Goal: Obtain resource: Obtain resource

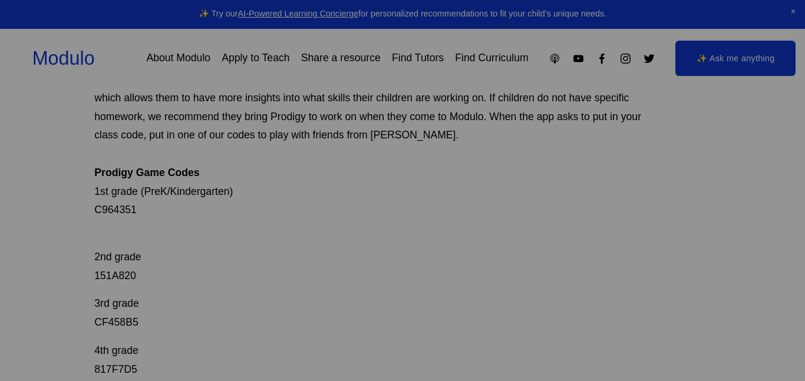
scroll to position [149, 0]
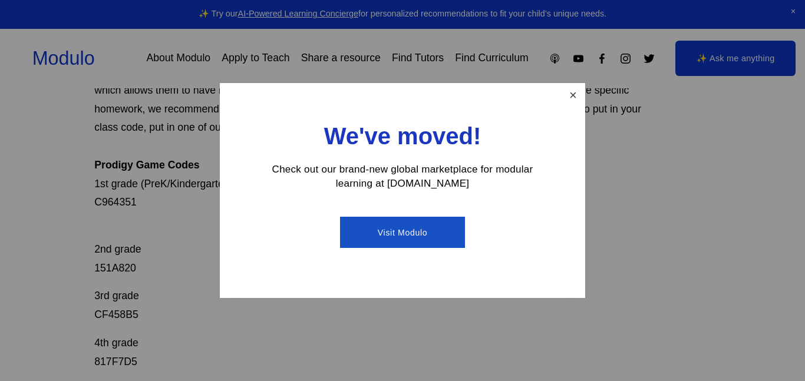
click at [576, 88] on link "Close" at bounding box center [573, 95] width 21 height 21
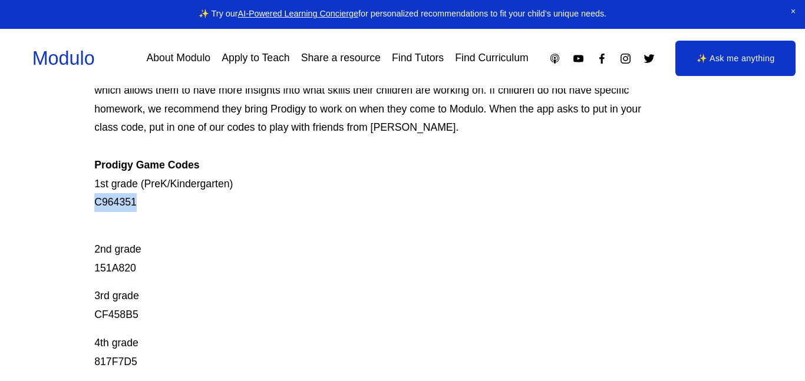
drag, startPoint x: 167, startPoint y: 195, endPoint x: 82, endPoint y: 200, distance: 85.7
click at [82, 200] on div "Prodigy Game Codes Prodigy is our go-to mastery- based tool to give kids lots o…" at bounding box center [402, 347] width 805 height 711
copy p "C964351"
drag, startPoint x: 143, startPoint y: 268, endPoint x: 60, endPoint y: 272, distance: 83.2
click at [60, 272] on div "Prodigy Game Codes Prodigy is our go-to mastery- based tool to give kids lots o…" at bounding box center [402, 347] width 805 height 711
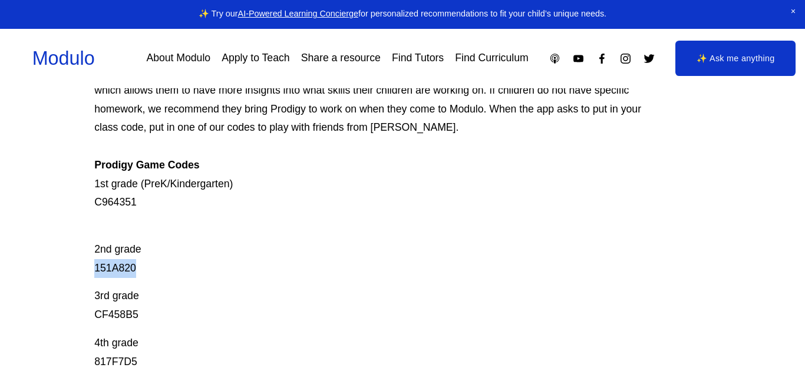
copy p "151A820"
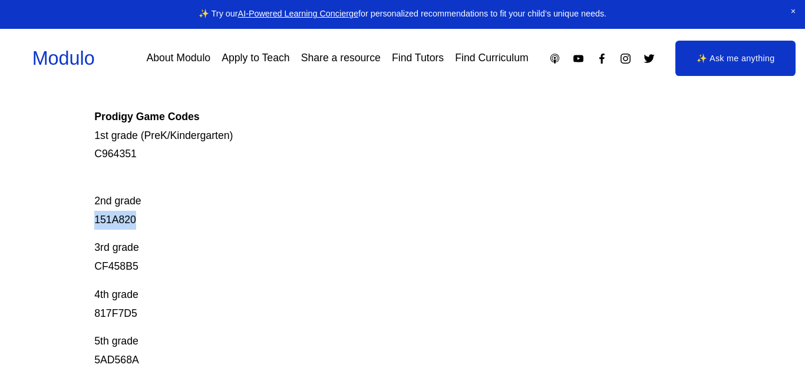
scroll to position [207, 0]
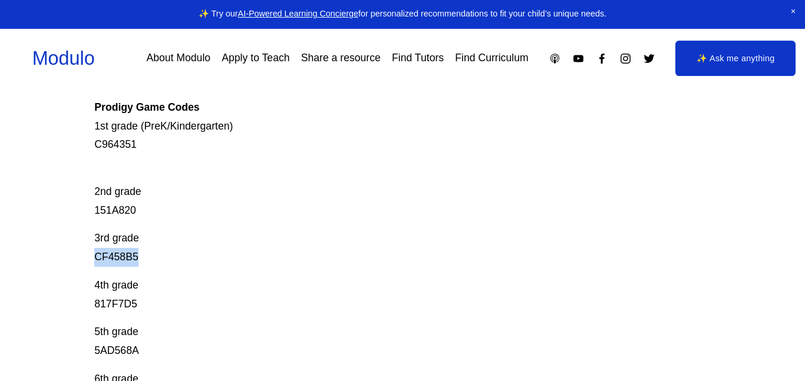
drag, startPoint x: 147, startPoint y: 254, endPoint x: 77, endPoint y: 258, distance: 70.9
click at [77, 258] on div "Prodigy Game Codes Prodigy is our go-to mastery- based tool to give kids lots o…" at bounding box center [402, 290] width 805 height 711
copy p "CF458B5"
